Goal: Information Seeking & Learning: Check status

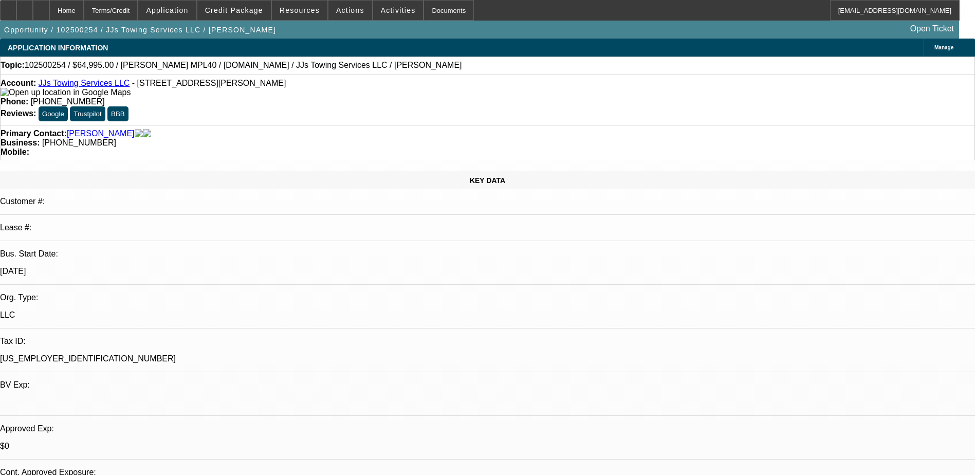
select select "0"
select select "0.1"
select select "0"
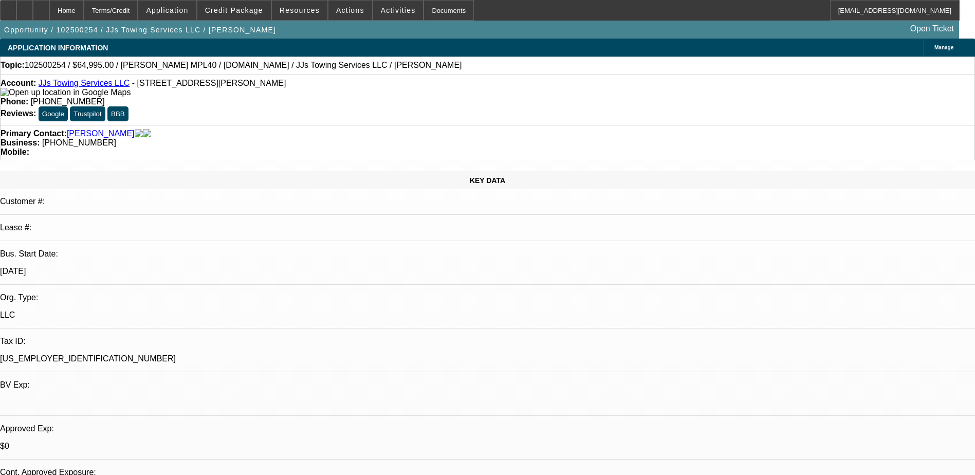
select select "0.1"
select select "0"
select select "0.1"
select select "0"
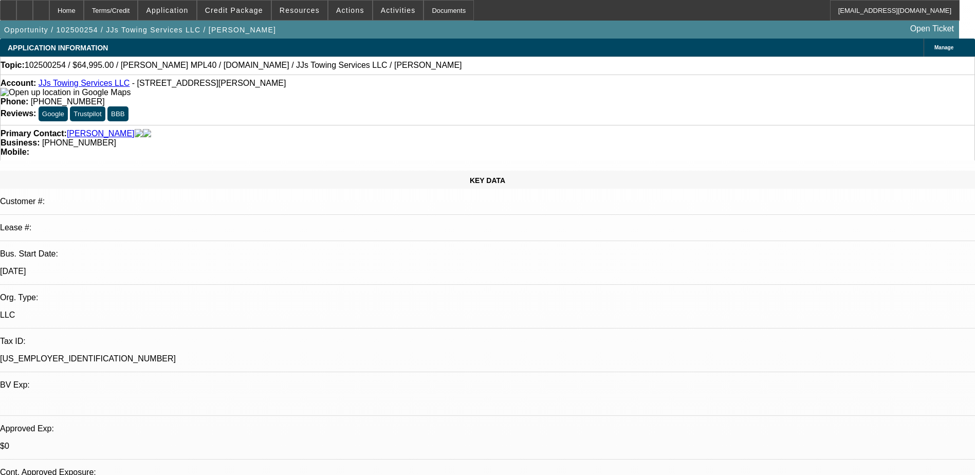
select select "0"
select select "0.1"
select select "1"
select select "4"
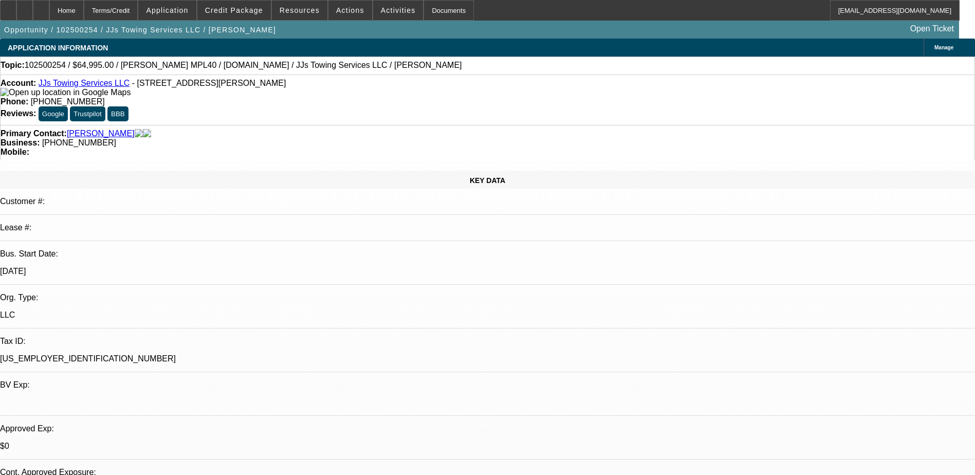
select select "1"
select select "4"
select select "1"
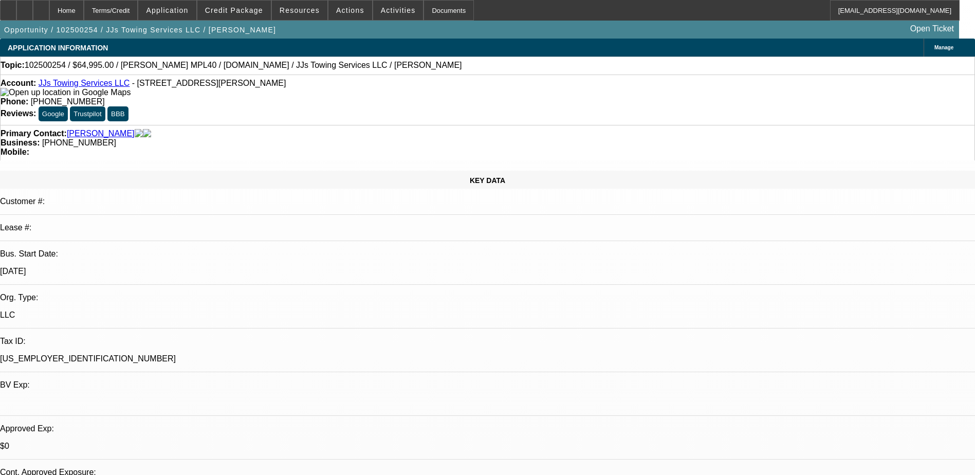
select select "4"
select select "1"
select select "4"
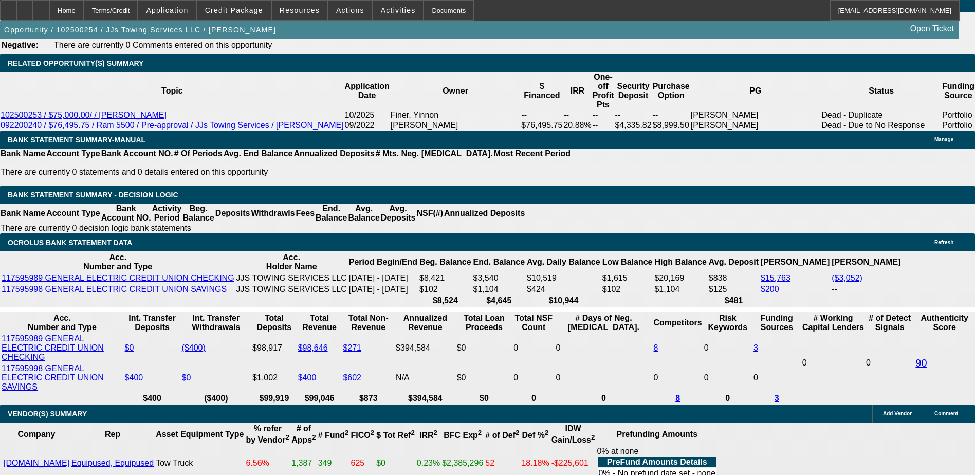
scroll to position [1756, 0]
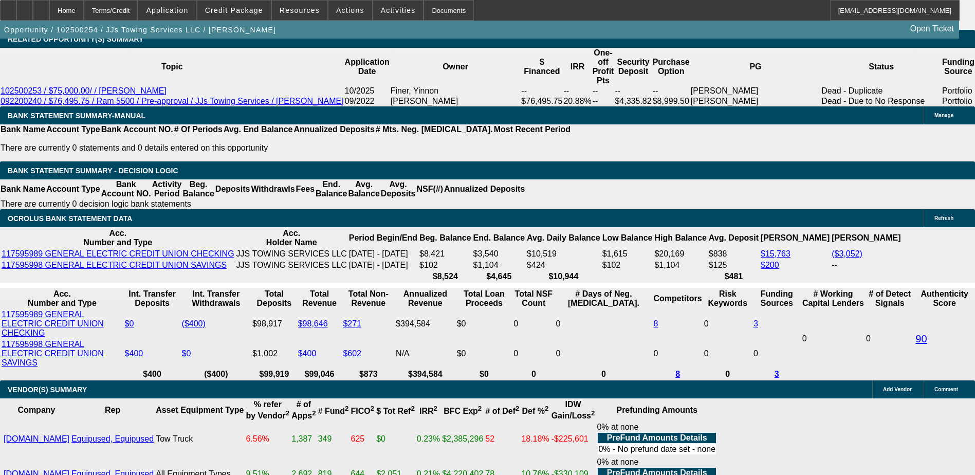
drag, startPoint x: 812, startPoint y: 162, endPoint x: 814, endPoint y: 168, distance: 5.9
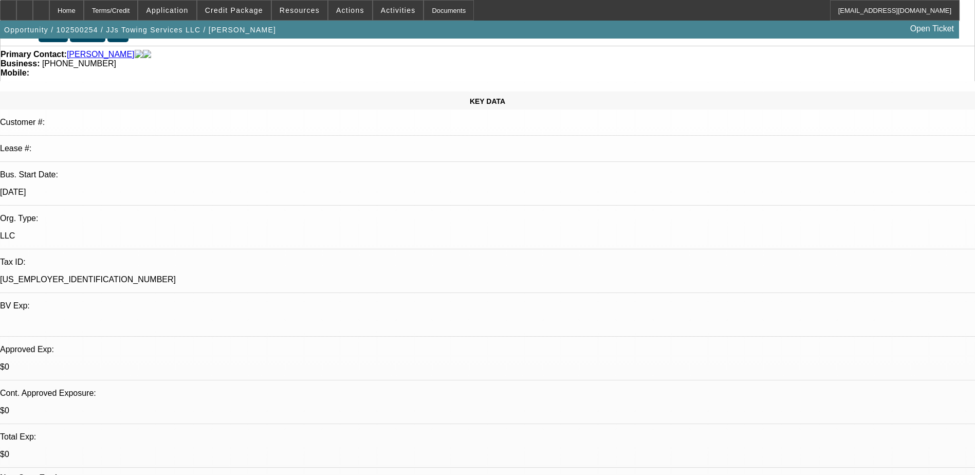
scroll to position [0, 0]
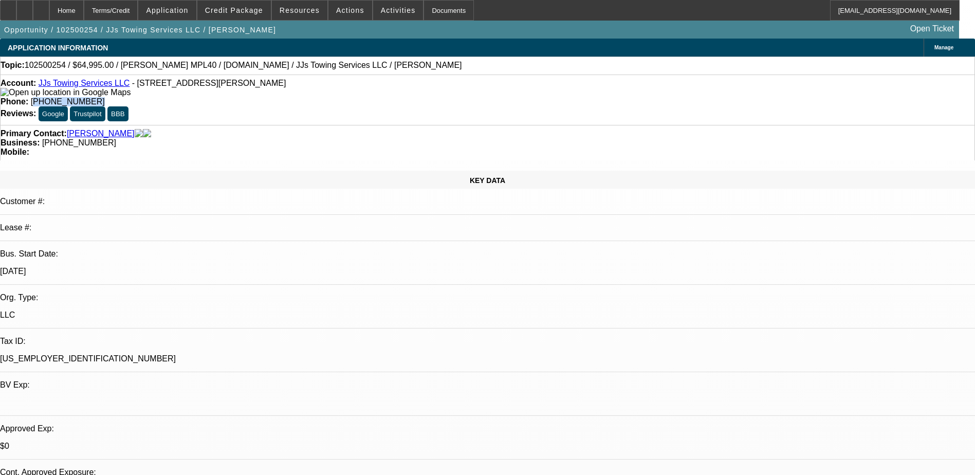
drag, startPoint x: 409, startPoint y: 89, endPoint x: 359, endPoint y: 87, distance: 50.4
click at [359, 97] on div "Phone: [PHONE_NUMBER]" at bounding box center [488, 101] width 974 height 9
copy span "859) 912-4785"
